Goal: Transaction & Acquisition: Purchase product/service

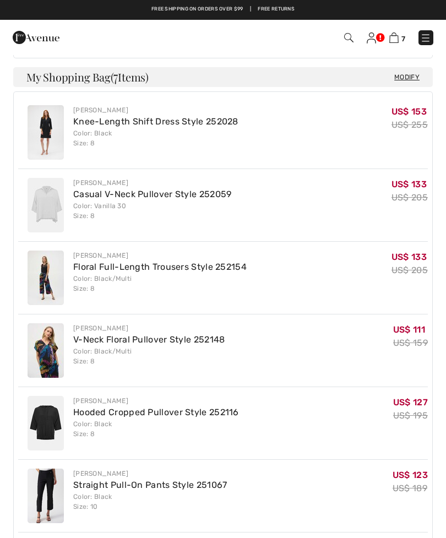
scroll to position [446, 0]
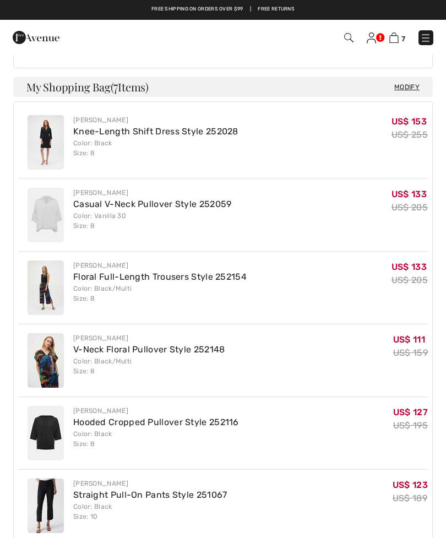
click at [394, 37] on img at bounding box center [394, 38] width 9 height 10
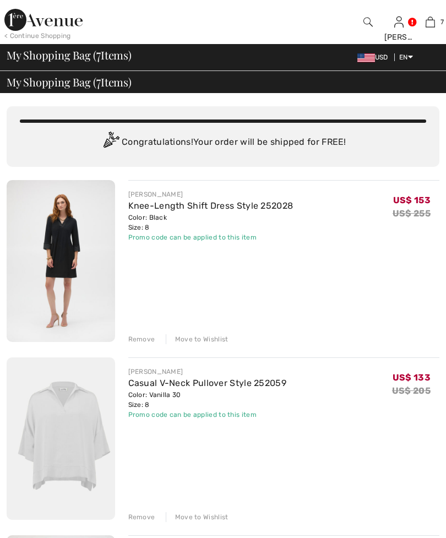
scroll to position [64, 0]
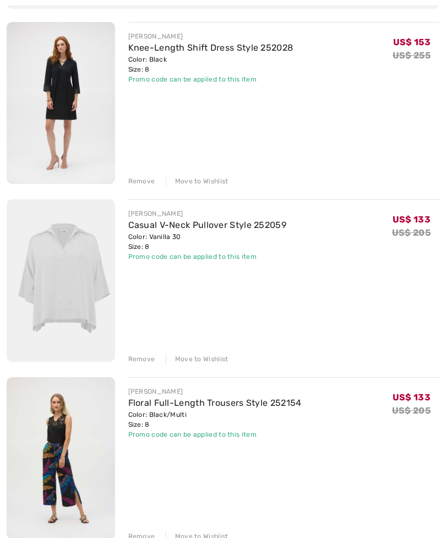
scroll to position [154, 0]
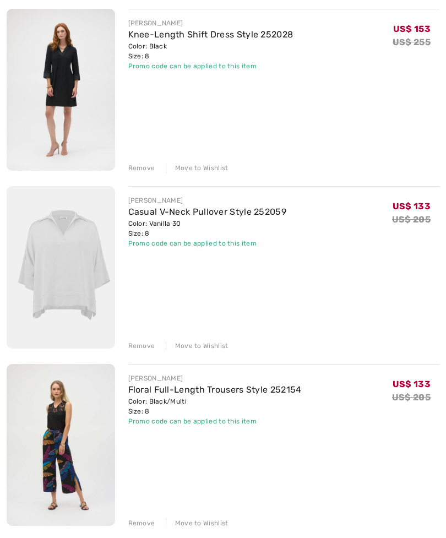
click at [210, 344] on div "Move to Wishlist" at bounding box center [197, 347] width 63 height 10
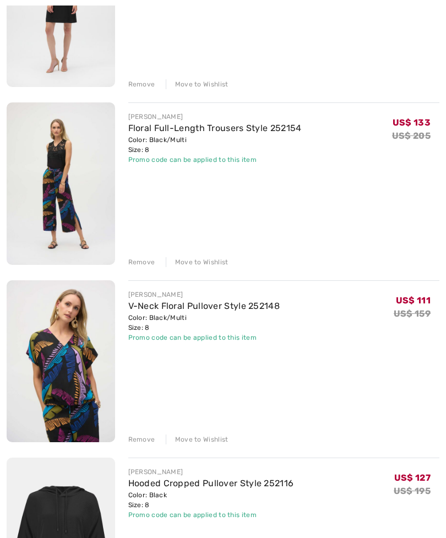
scroll to position [252, 0]
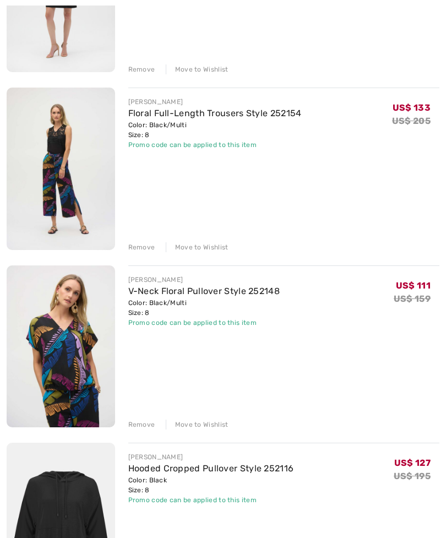
click at [199, 245] on div "Move to Wishlist" at bounding box center [197, 248] width 63 height 10
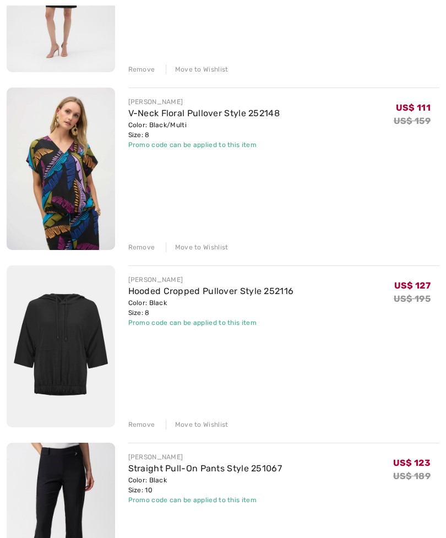
click at [201, 247] on div "Move to Wishlist" at bounding box center [197, 247] width 63 height 10
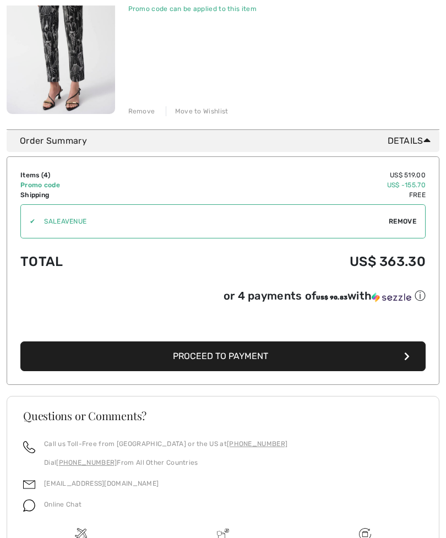
scroll to position [755, 0]
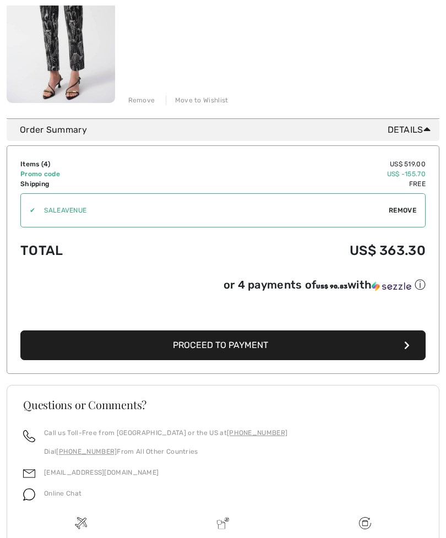
click at [302, 343] on button "Proceed to Payment" at bounding box center [222, 346] width 405 height 30
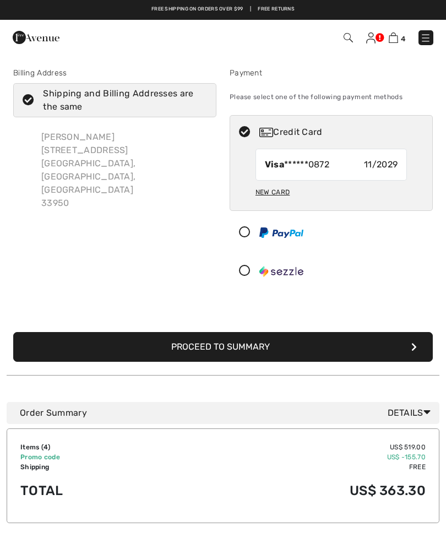
click at [415, 344] on icon "submit" at bounding box center [415, 347] width 6 height 9
click at [416, 340] on button "Proceed to Summary" at bounding box center [223, 347] width 420 height 30
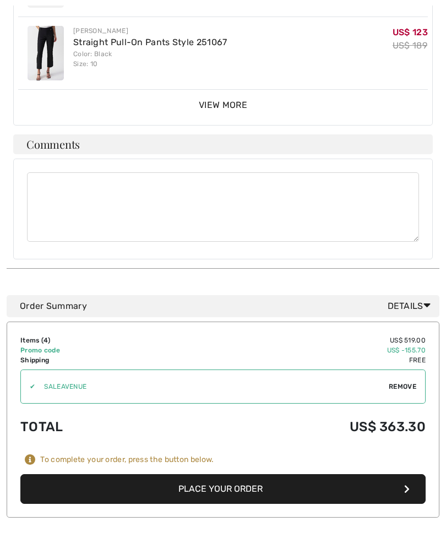
scroll to position [681, 0]
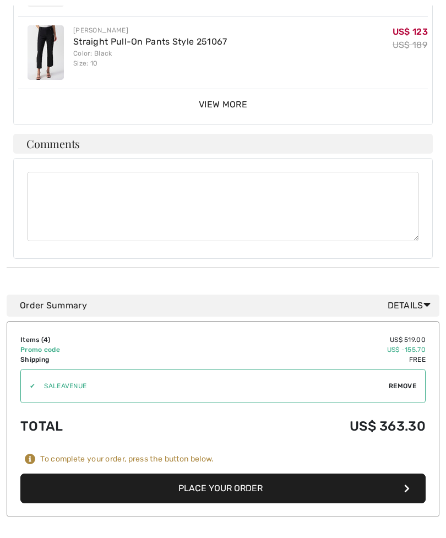
click at [259, 474] on button "Place Your Order" at bounding box center [222, 489] width 405 height 30
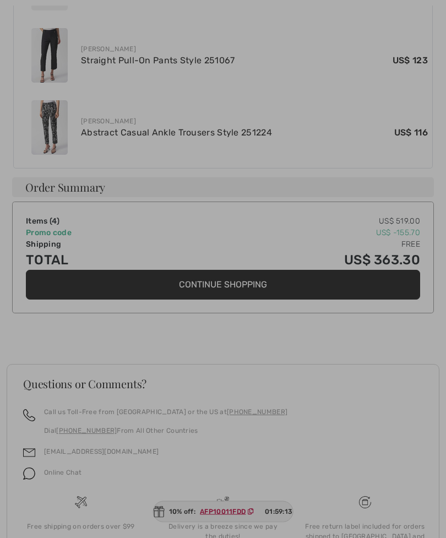
scroll to position [616, 0]
